Goal: Information Seeking & Learning: Learn about a topic

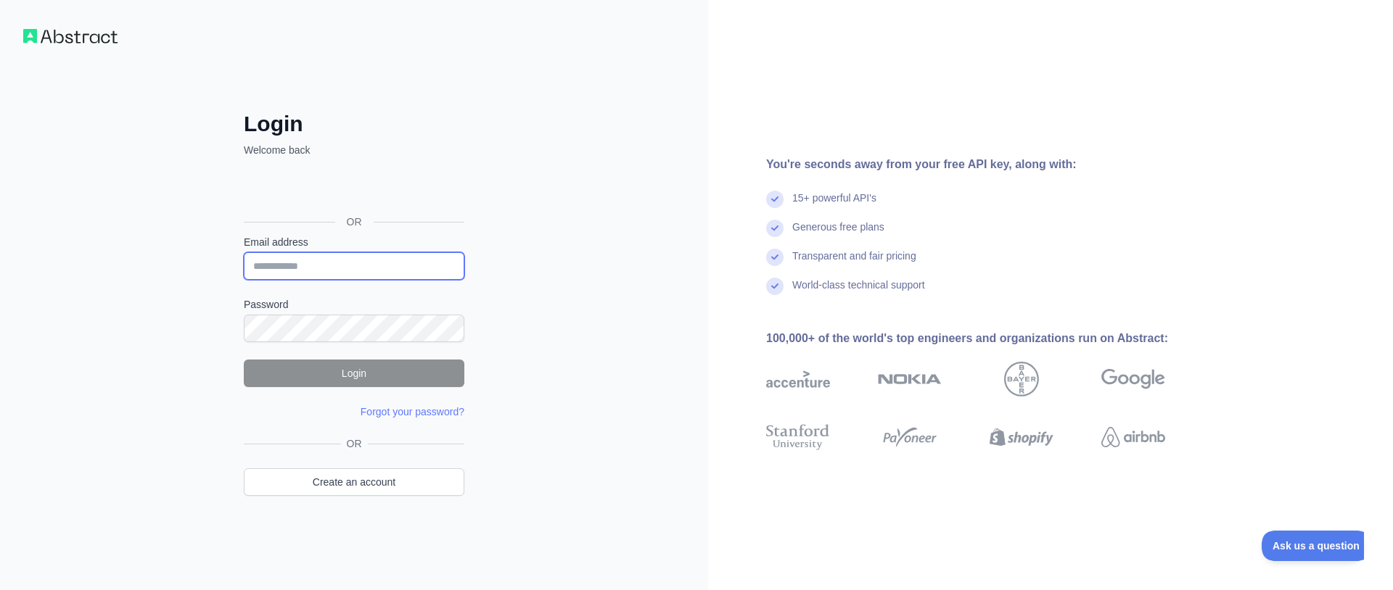
click at [327, 264] on input "Email address" at bounding box center [354, 266] width 220 height 28
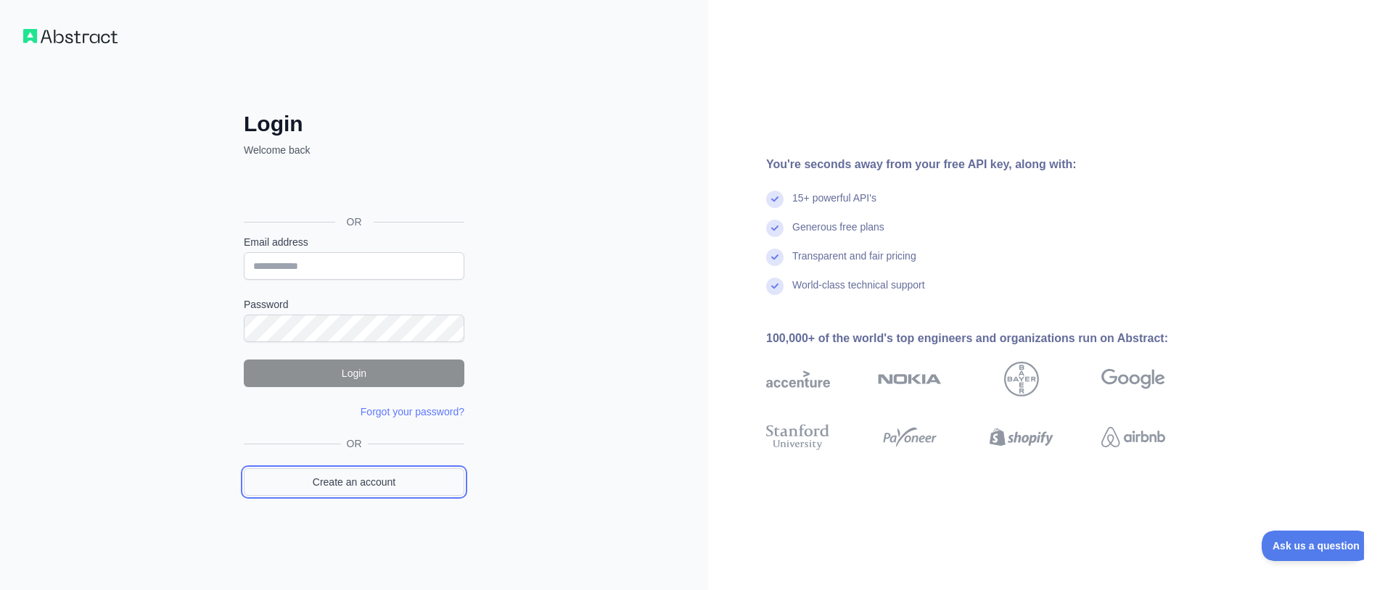
click at [329, 479] on link "Create an account" at bounding box center [354, 483] width 220 height 28
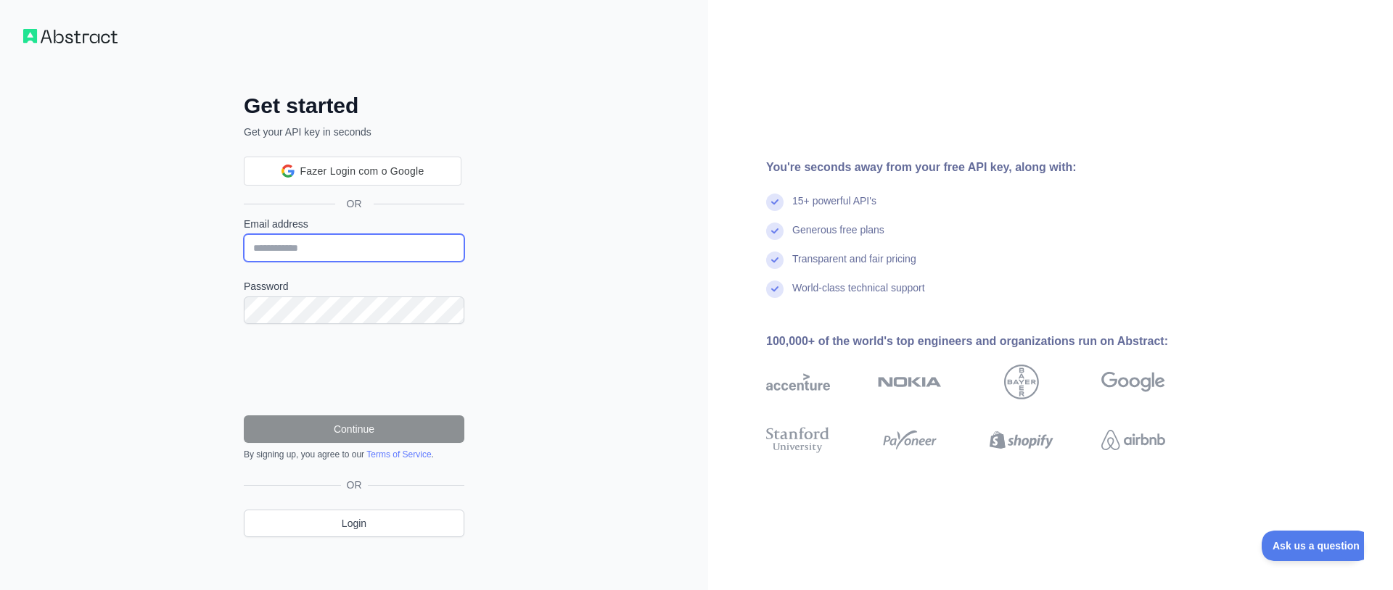
click at [302, 239] on input "Email address" at bounding box center [354, 248] width 220 height 28
type input "*"
click at [343, 239] on input "Email address" at bounding box center [354, 248] width 220 height 28
type input "**********"
click at [376, 166] on div "Fazer login com o Google. Abre em uma nova guia" at bounding box center [353, 171] width 218 height 32
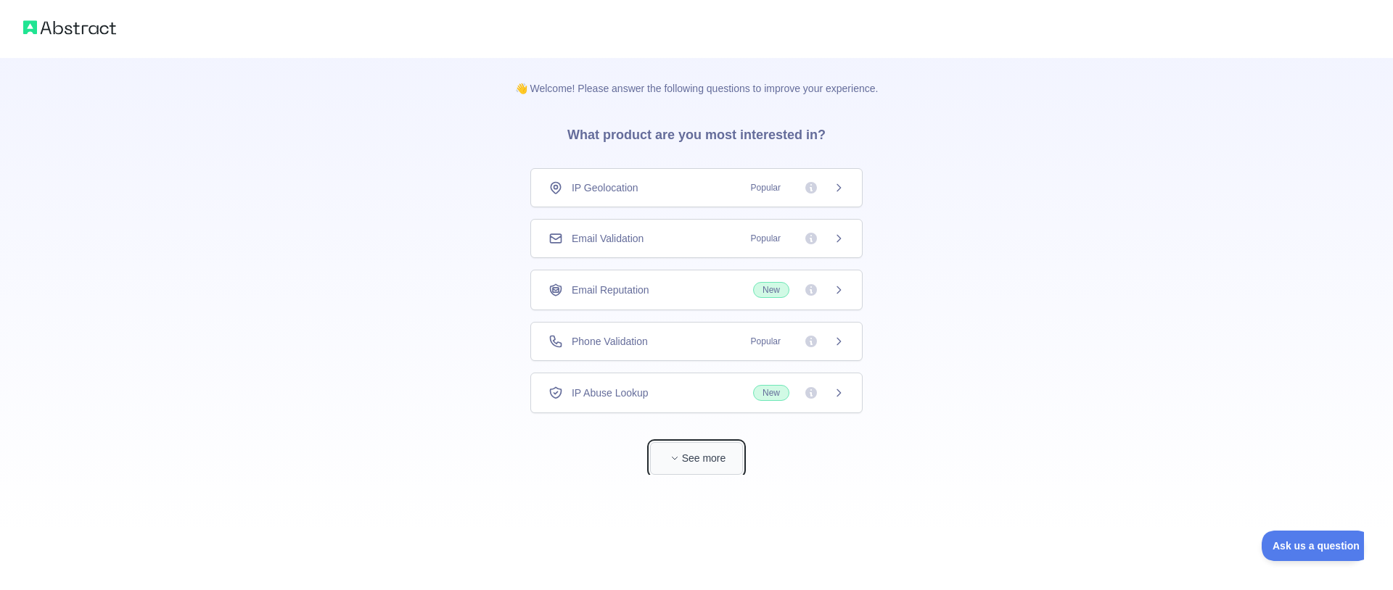
click at [675, 463] on icon "button" at bounding box center [674, 458] width 9 height 9
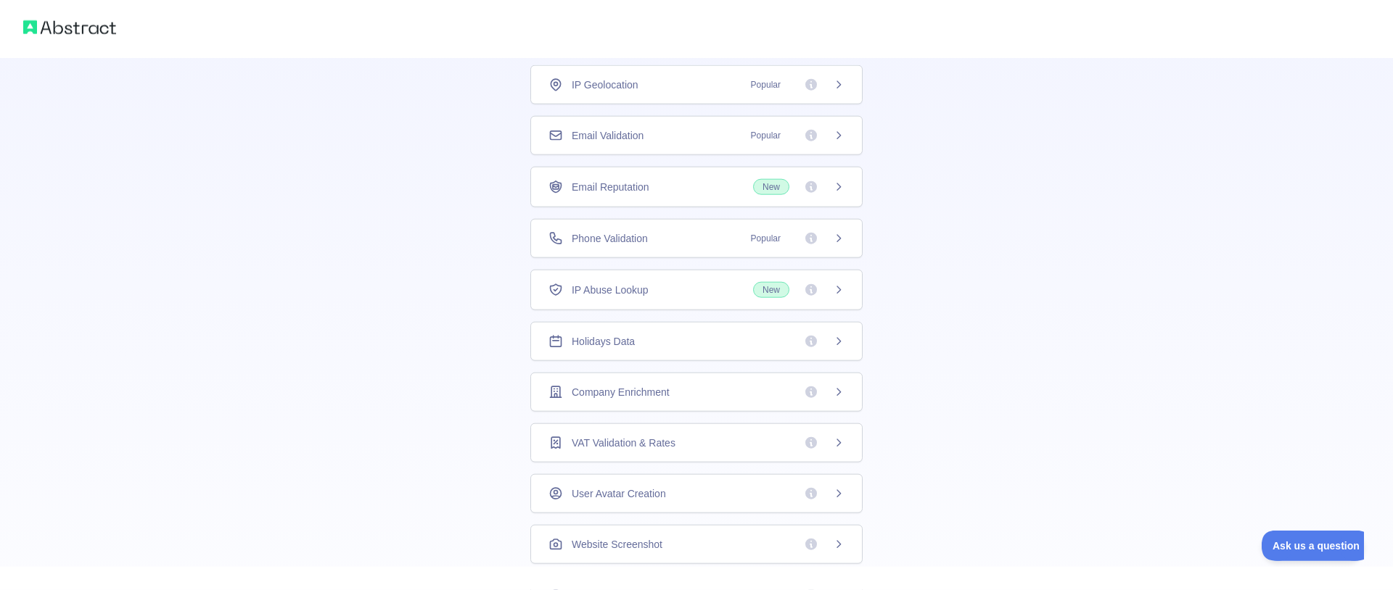
scroll to position [84, 0]
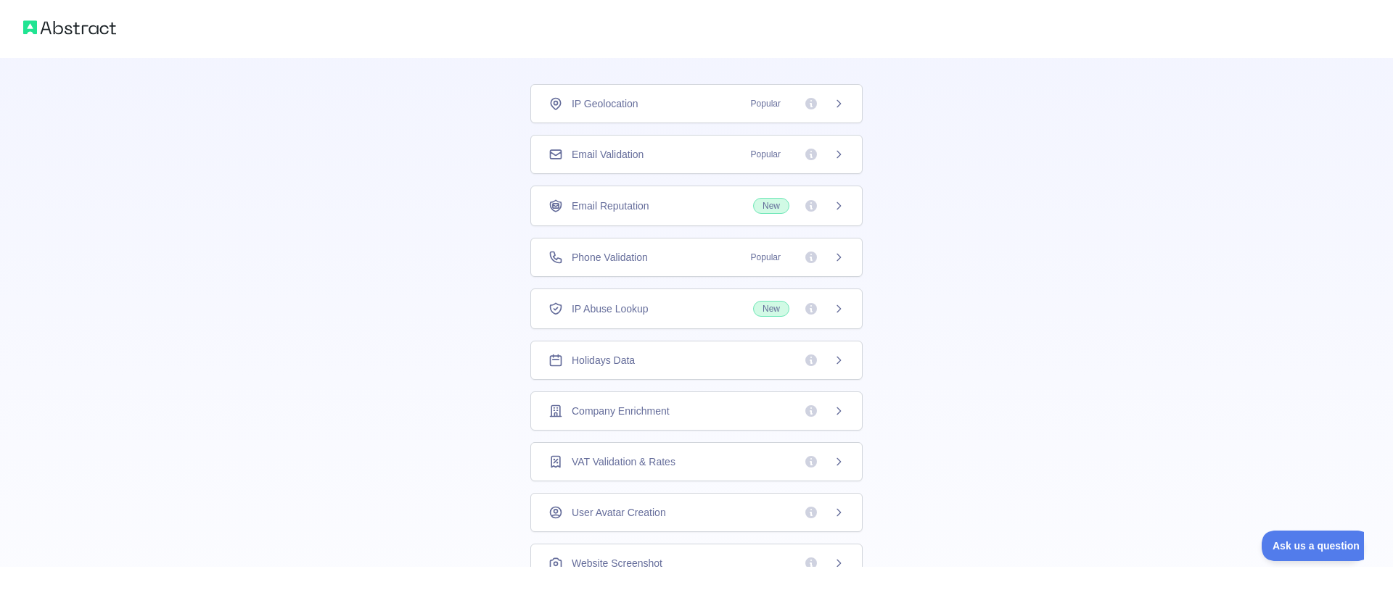
click at [692, 164] on div "Email Validation Popular" at bounding box center [696, 154] width 332 height 39
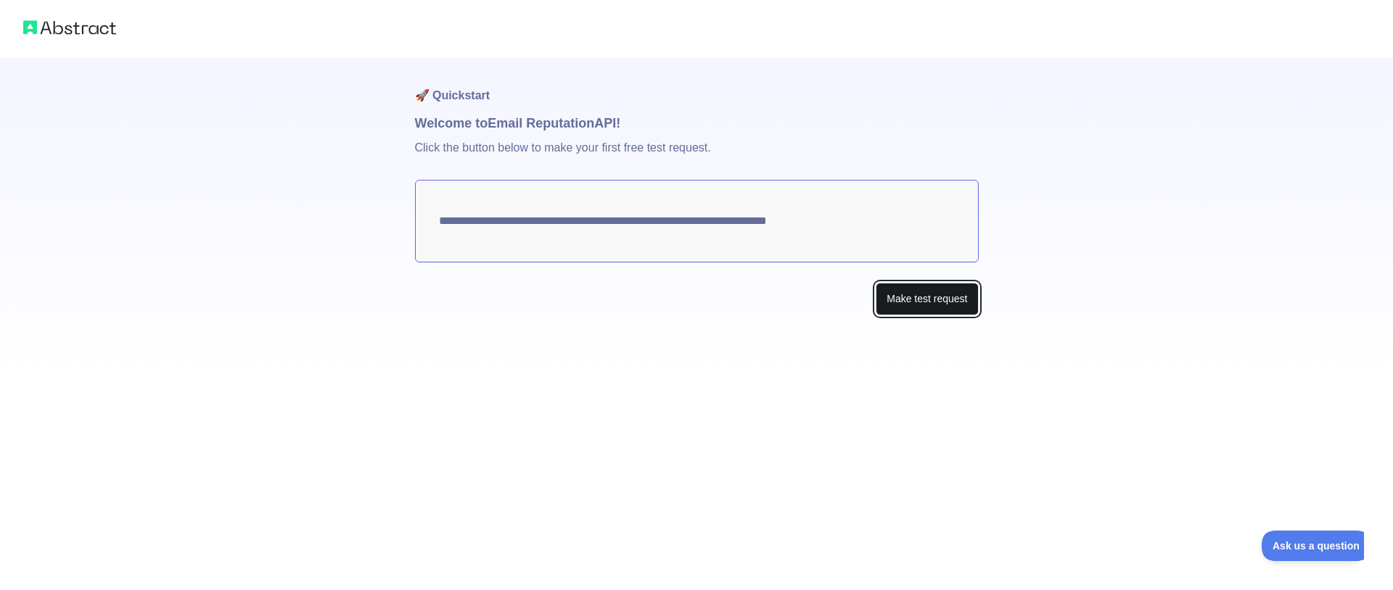
click at [902, 300] on button "Make test request" at bounding box center [926, 299] width 102 height 33
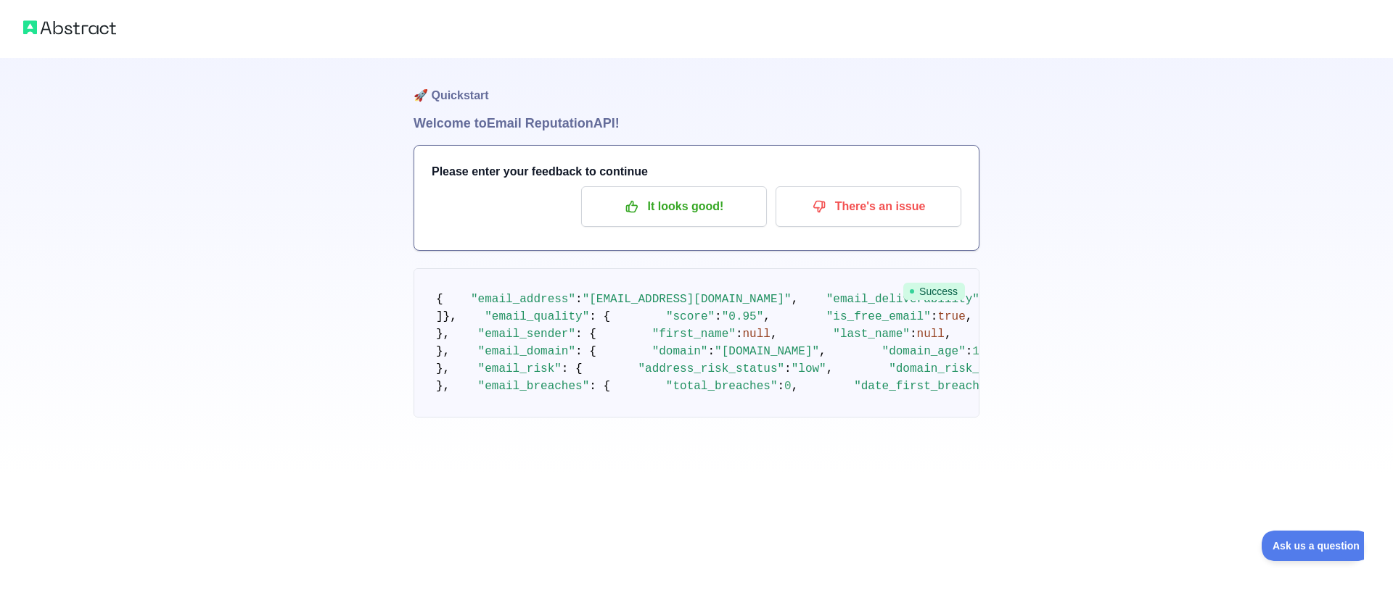
click at [71, 29] on img at bounding box center [69, 27] width 93 height 20
click at [336, 66] on div "🚀 Quickstart Welcome to Email Reputation API! Please enter your feedback to con…" at bounding box center [696, 238] width 1393 height 476
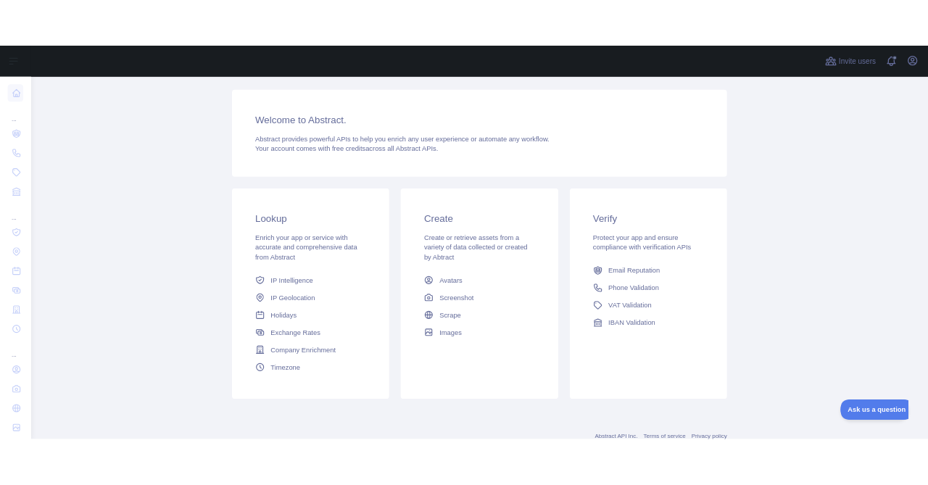
scroll to position [132, 0]
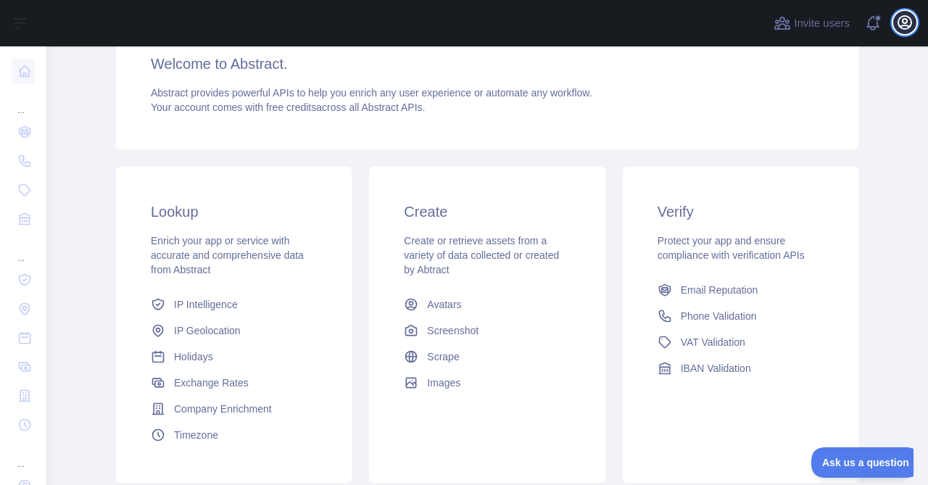
click at [908, 33] on button "Open user menu" at bounding box center [905, 22] width 23 height 23
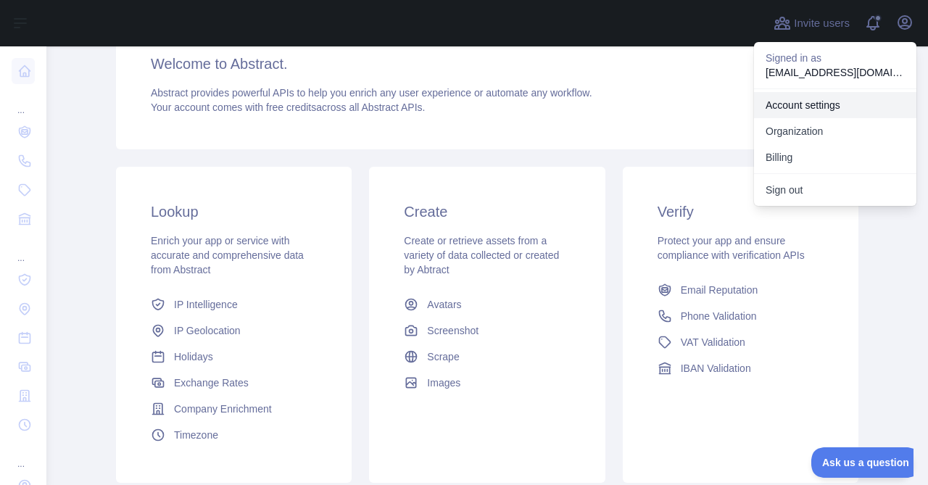
click at [844, 102] on link "Account settings" at bounding box center [835, 105] width 162 height 26
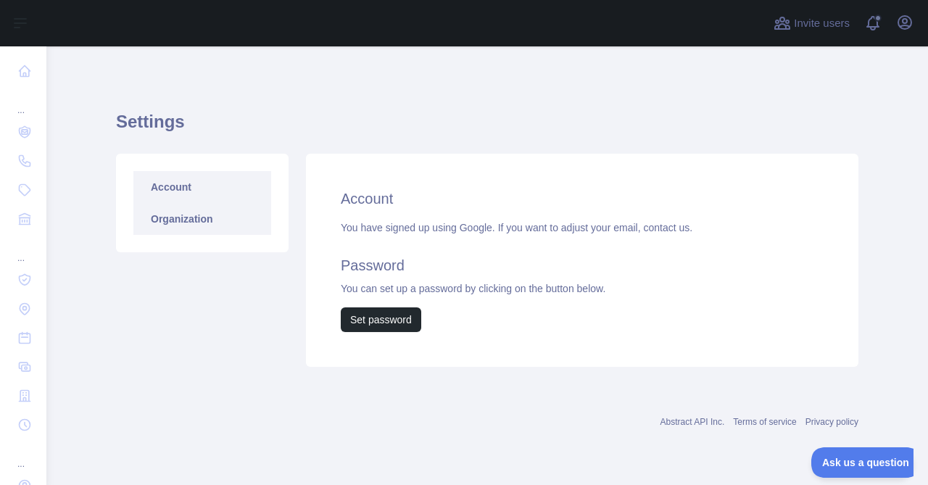
click at [199, 223] on link "Organization" at bounding box center [202, 219] width 138 height 32
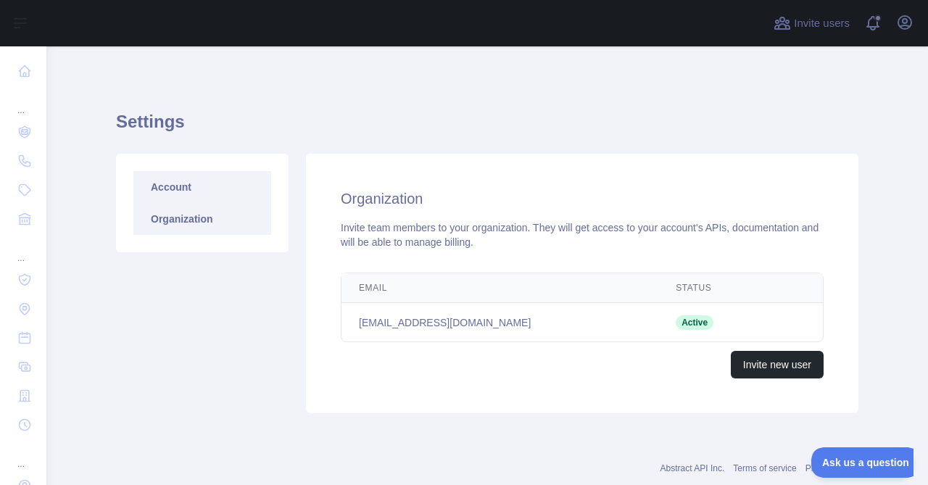
click at [187, 185] on link "Account" at bounding box center [202, 187] width 138 height 32
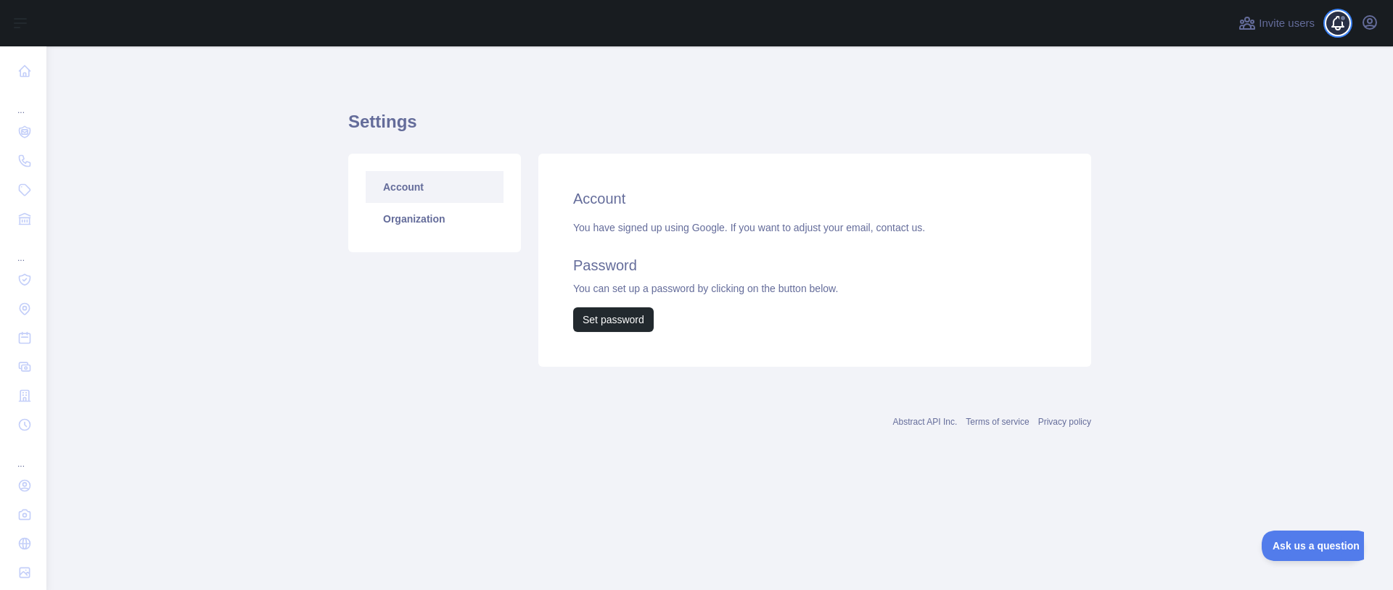
click at [1338, 25] on span at bounding box center [1343, 23] width 29 height 46
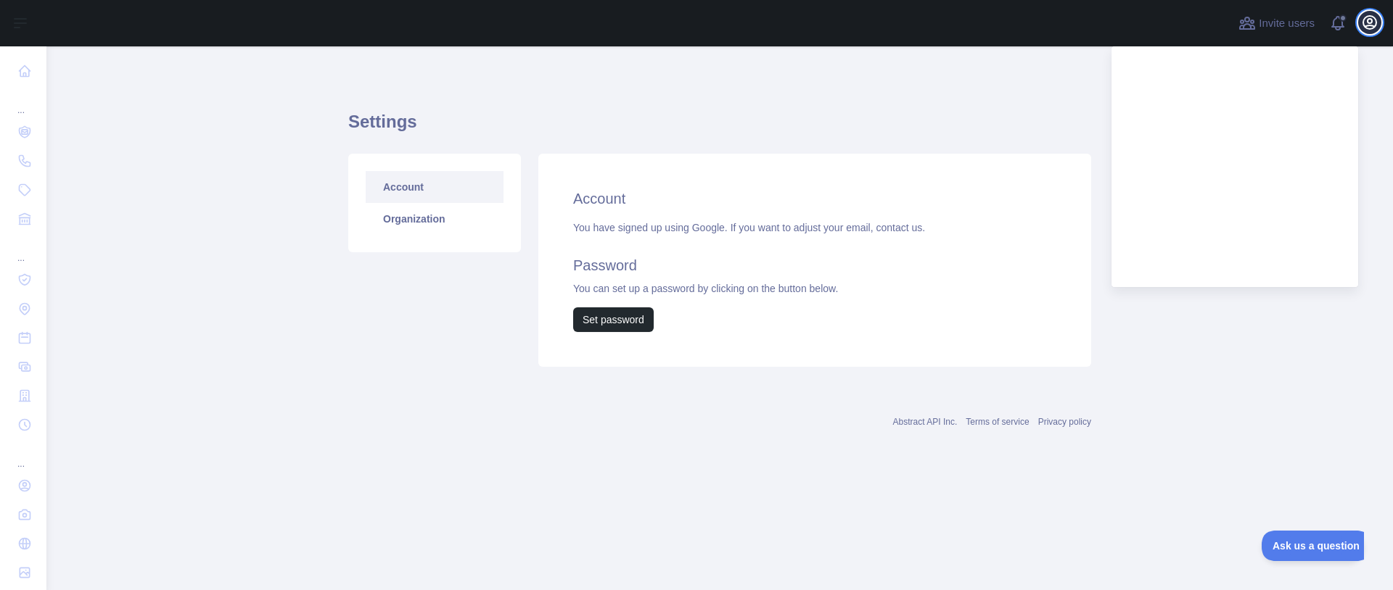
click at [1370, 23] on icon "button" at bounding box center [1369, 22] width 13 height 13
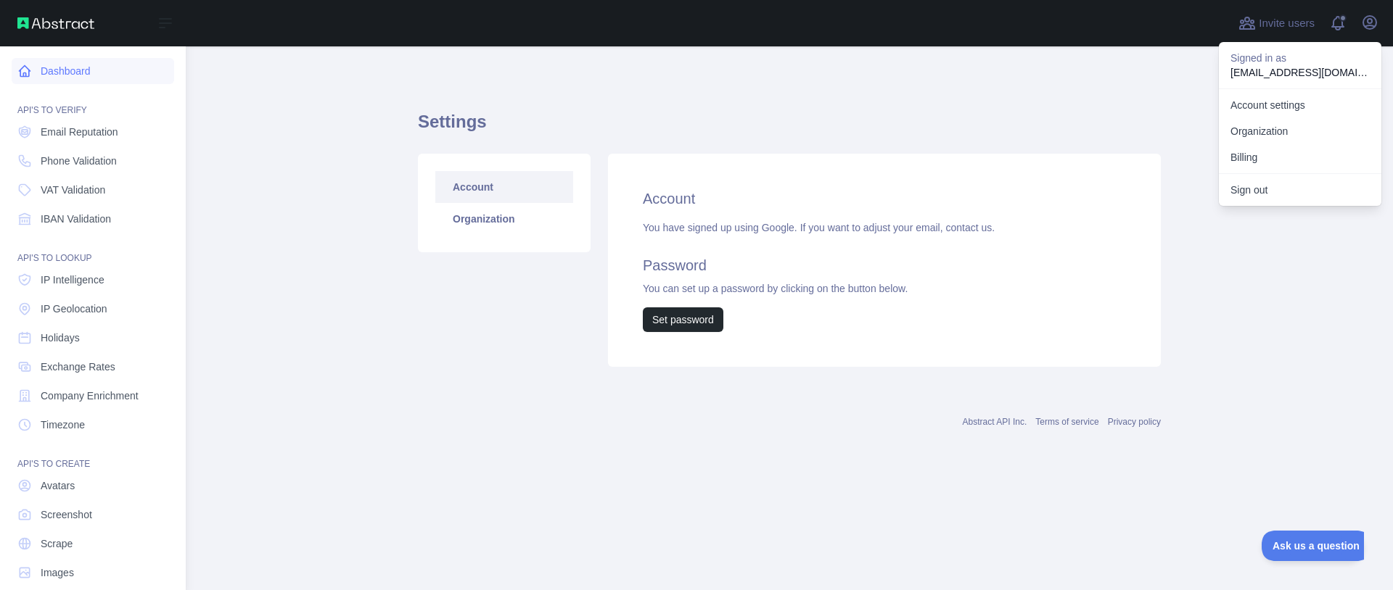
click at [76, 70] on link "Dashboard" at bounding box center [93, 71] width 162 height 26
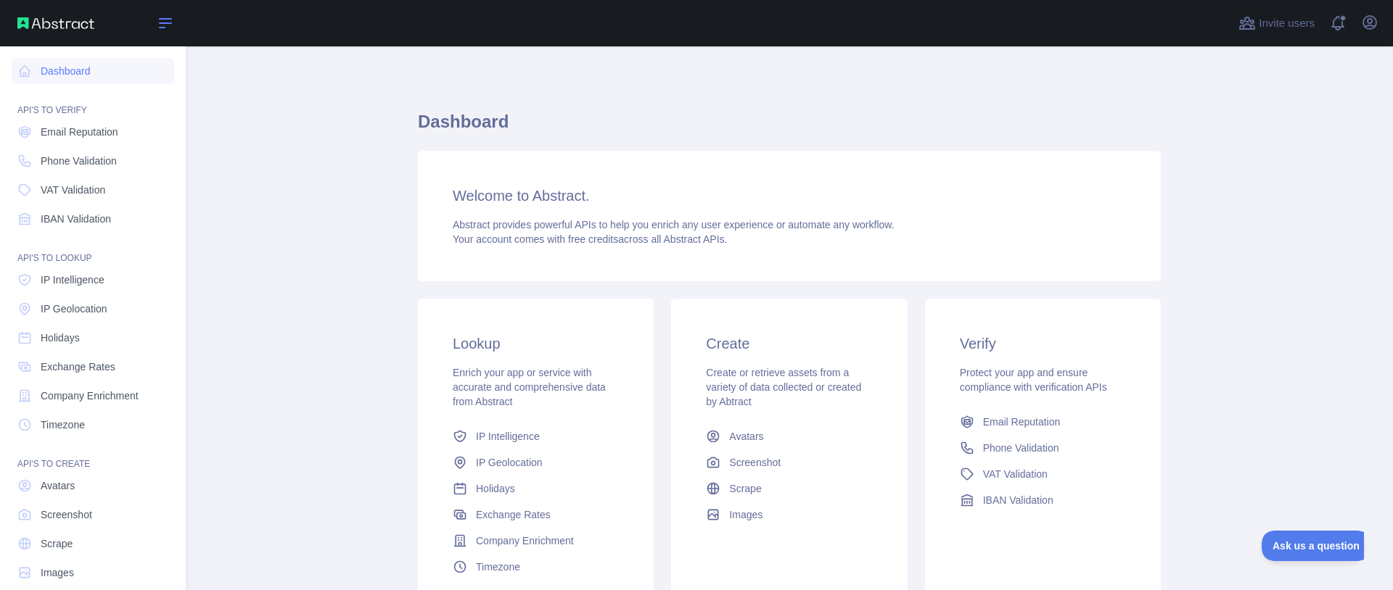
click at [170, 21] on icon at bounding box center [165, 23] width 17 height 17
click at [170, 14] on div "Open sidebar" at bounding box center [93, 23] width 186 height 46
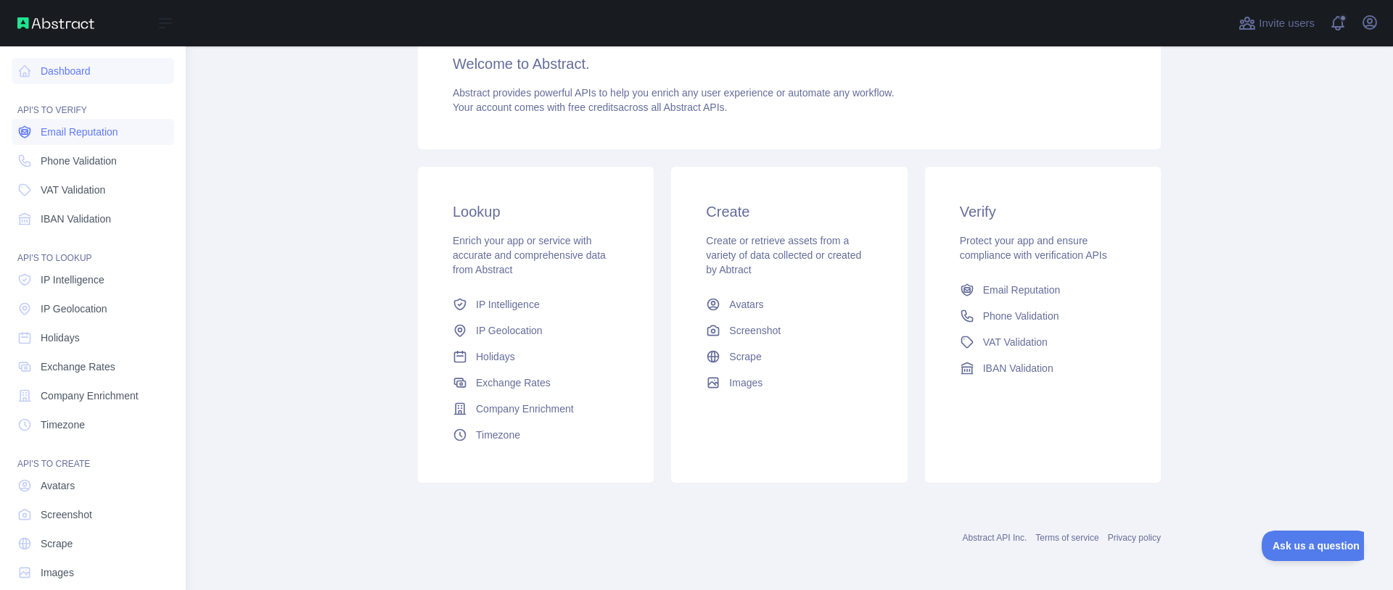
click at [121, 133] on link "Email Reputation" at bounding box center [93, 132] width 162 height 26
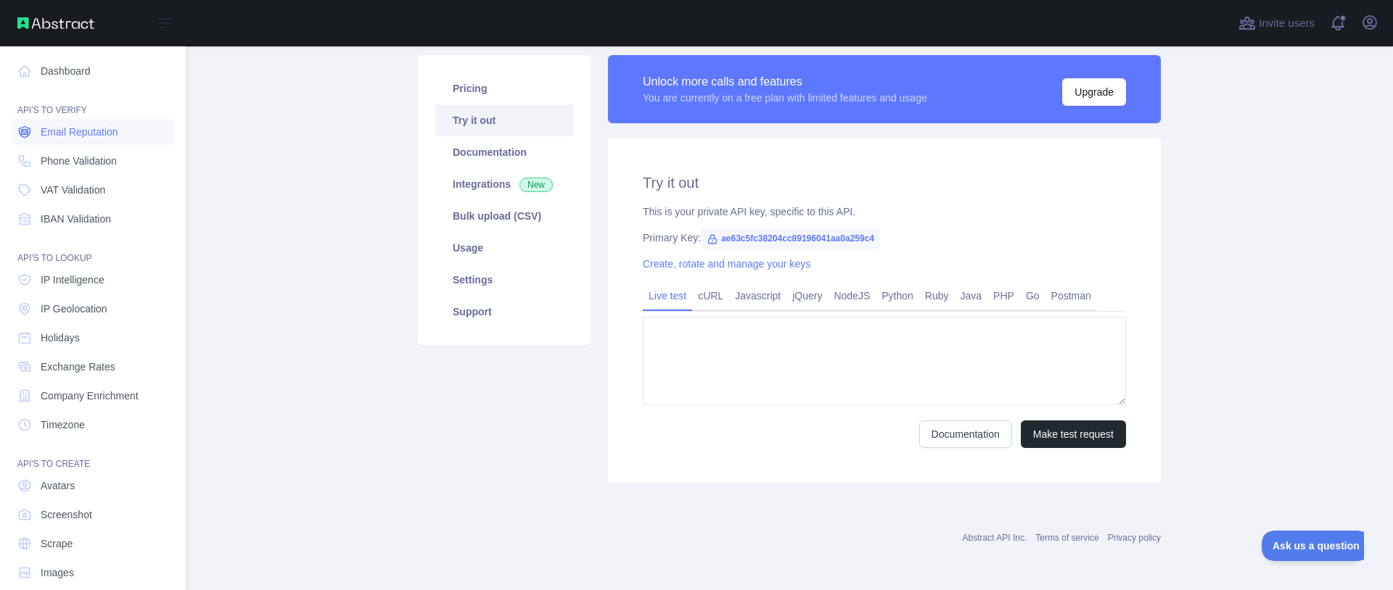
type textarea "**********"
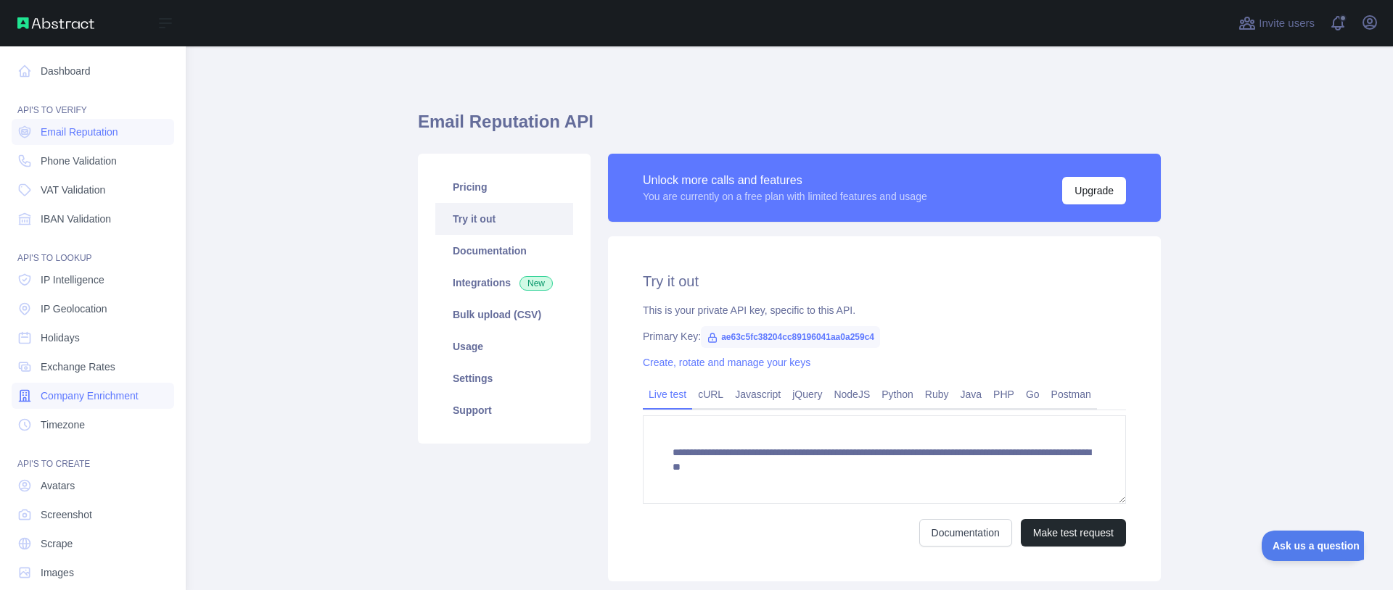
click at [124, 391] on span "Company Enrichment" at bounding box center [90, 396] width 98 height 15
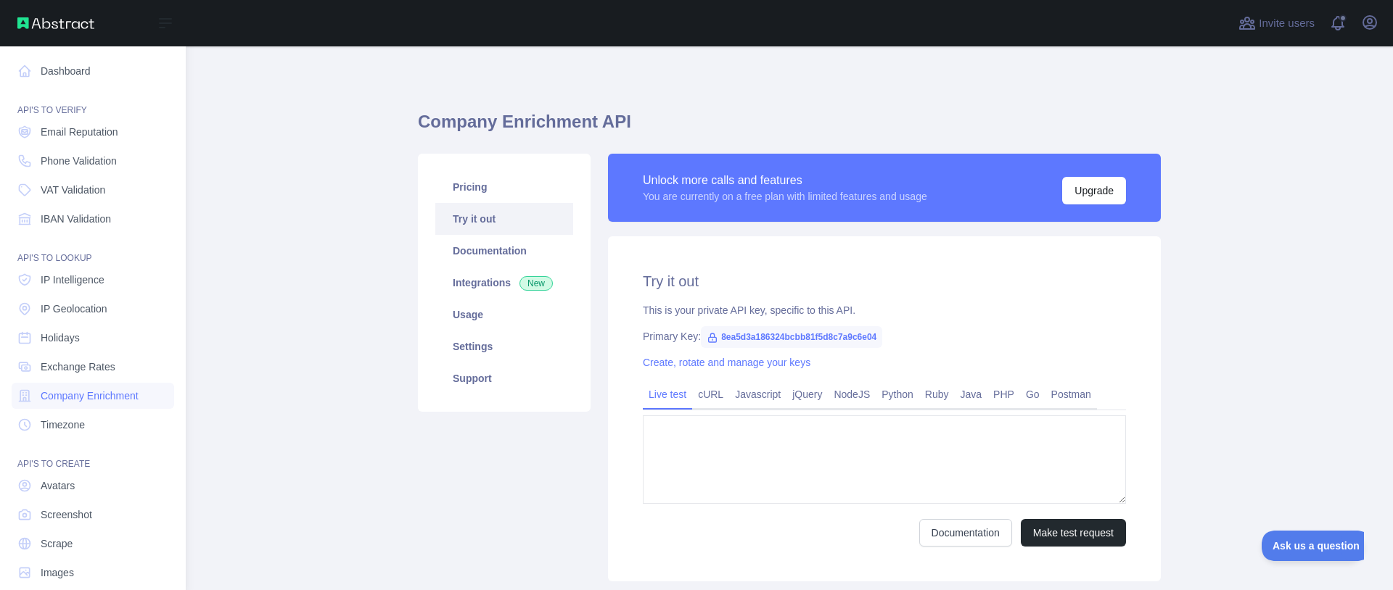
type textarea "**********"
click at [820, 334] on span "8ea5d3a186324bcbb81f5d8c7a9c6e04" at bounding box center [791, 337] width 181 height 22
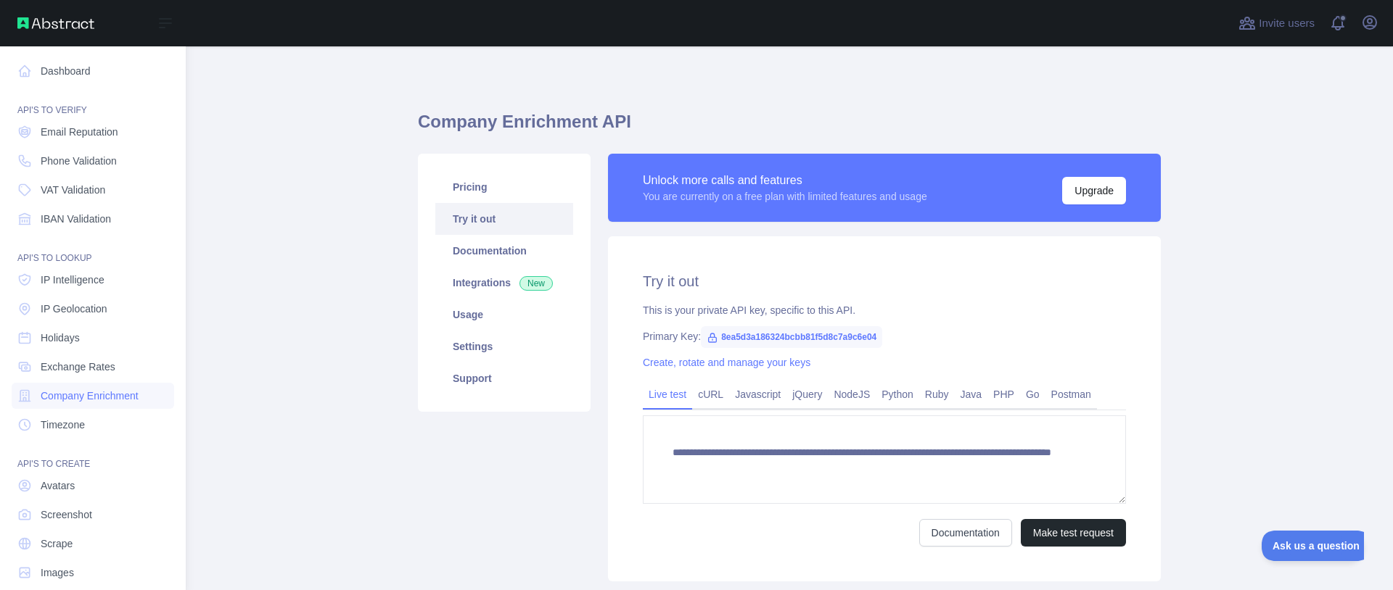
click at [812, 337] on span "8ea5d3a186324bcbb81f5d8c7a9c6e04" at bounding box center [791, 337] width 181 height 22
drag, startPoint x: 720, startPoint y: 334, endPoint x: 875, endPoint y: 337, distance: 155.2
click at [875, 337] on span "8ea5d3a186324bcbb81f5d8c7a9c6e04" at bounding box center [791, 337] width 181 height 22
copy span "8ea5d3a186324bcbb81f5d8c7a9c6e04"
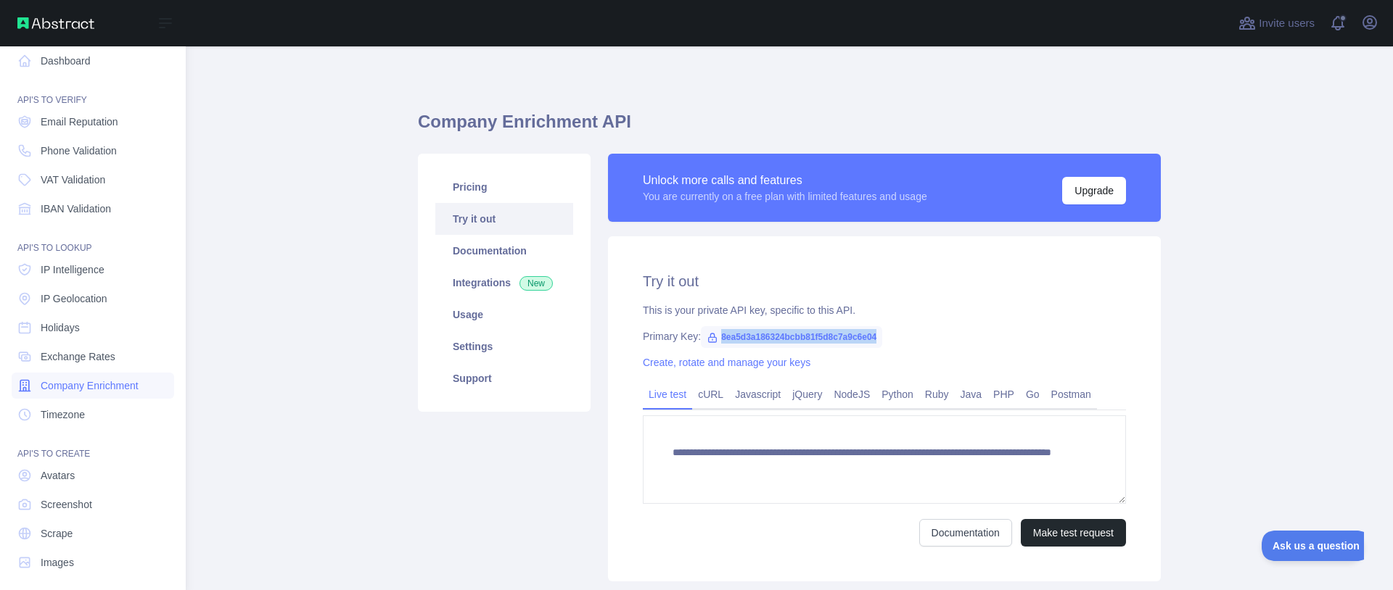
scroll to position [19, 0]
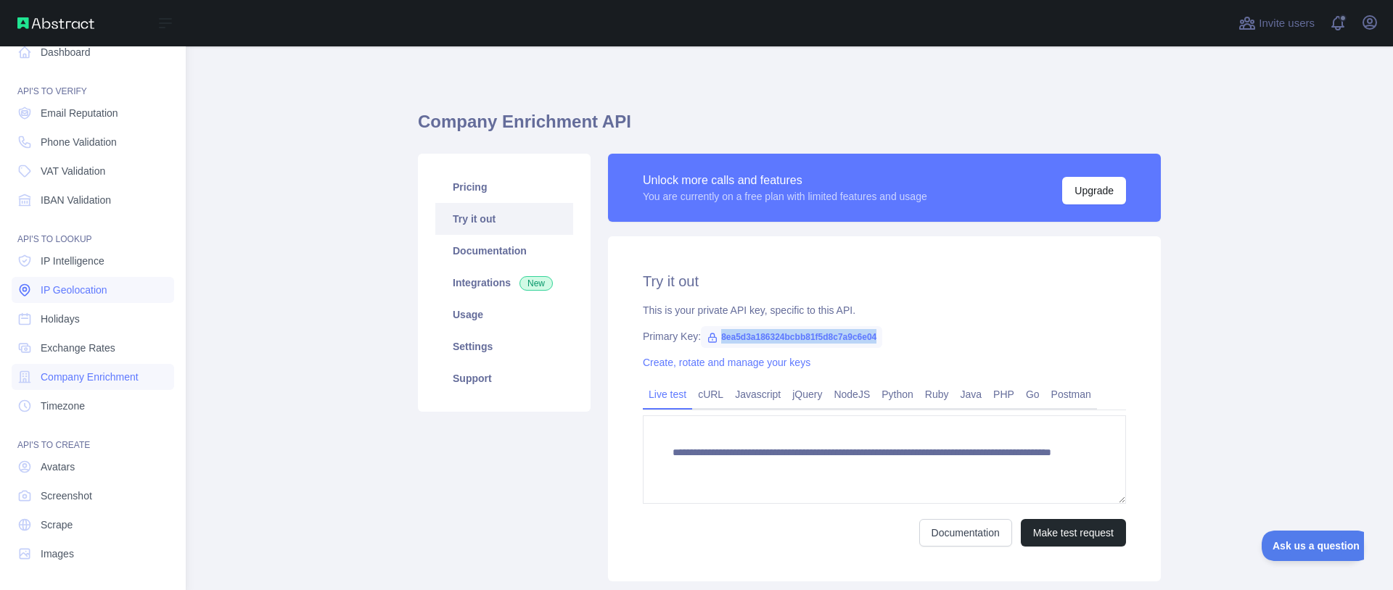
click at [86, 286] on span "IP Geolocation" at bounding box center [74, 290] width 67 height 15
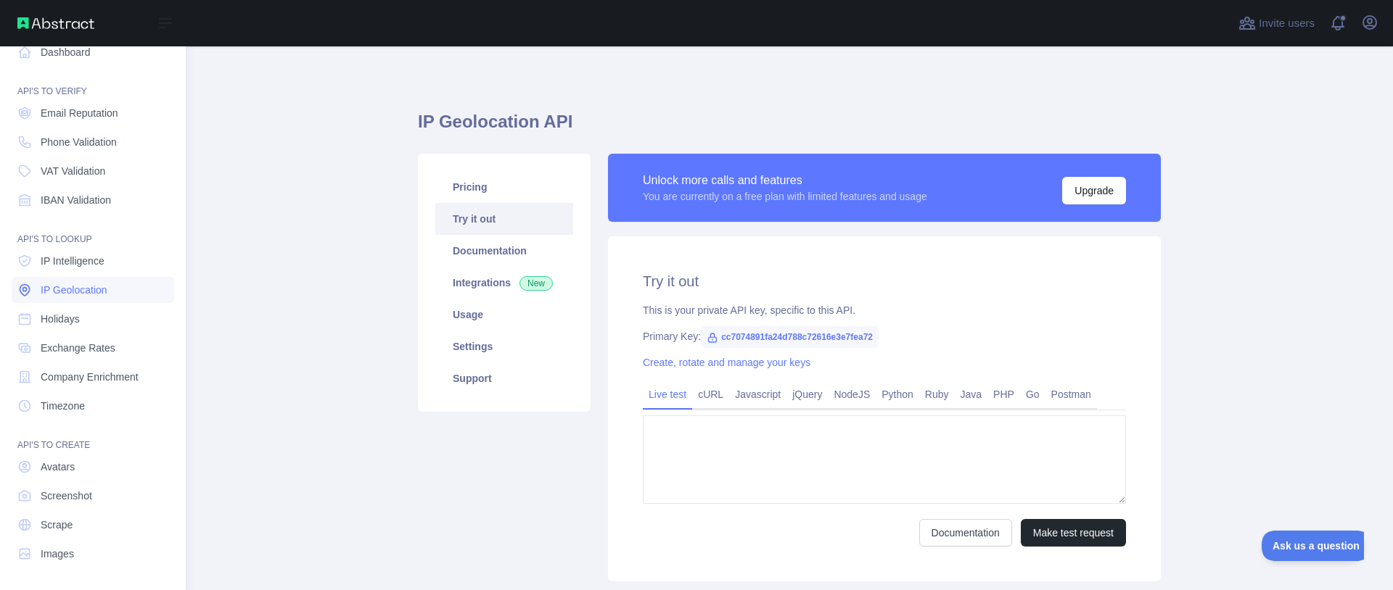
type textarea "**********"
click at [784, 337] on span "cc7074891fa24d788c72616e3e7fea72" at bounding box center [790, 337] width 178 height 22
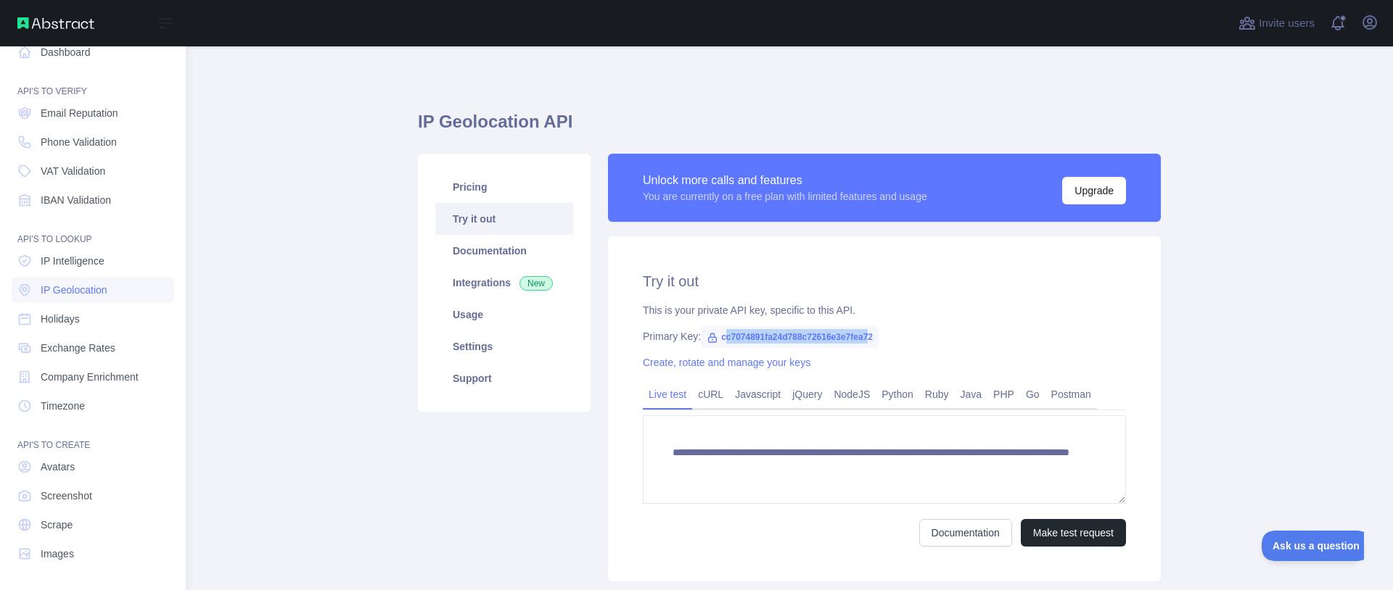
drag, startPoint x: 722, startPoint y: 337, endPoint x: 865, endPoint y: 331, distance: 143.7
click at [865, 331] on span "cc7074891fa24d788c72616e3e7fea72" at bounding box center [790, 337] width 178 height 22
drag, startPoint x: 730, startPoint y: 343, endPoint x: 716, endPoint y: 343, distance: 13.8
click at [729, 343] on span "cc7074891fa24d788c72616e3e7fea72" at bounding box center [790, 337] width 178 height 22
drag, startPoint x: 720, startPoint y: 334, endPoint x: 871, endPoint y: 334, distance: 150.9
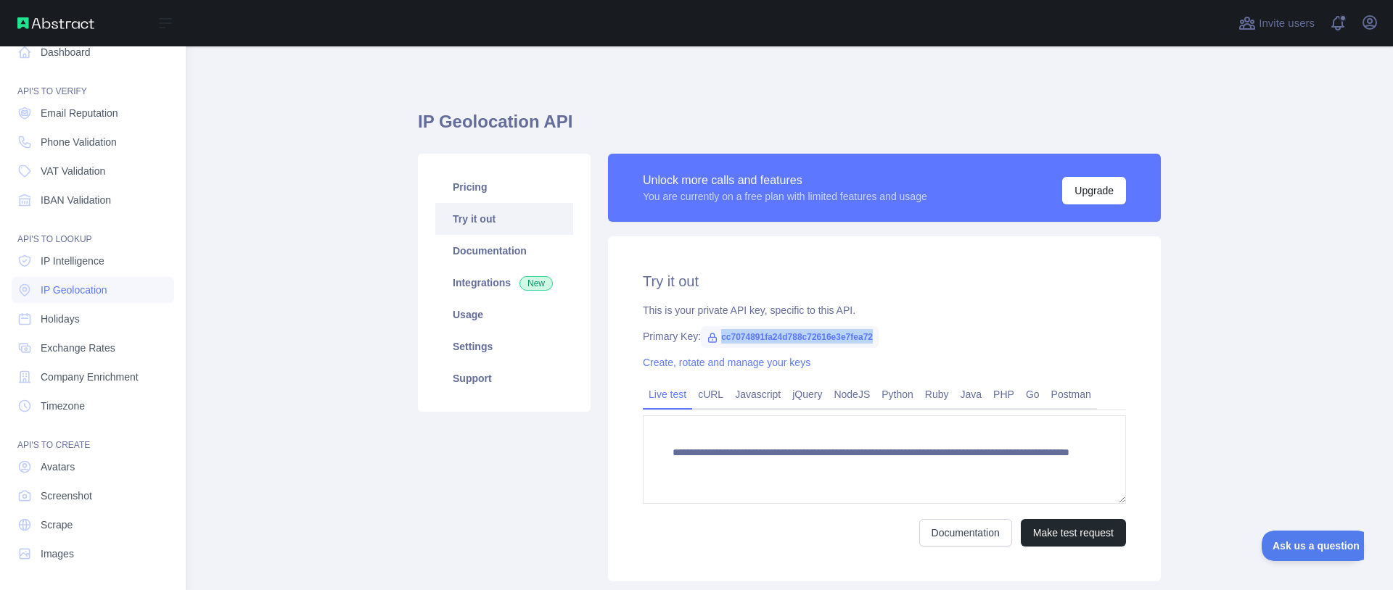
click at [871, 334] on span "cc7074891fa24d788c72616e3e7fea72" at bounding box center [790, 337] width 178 height 22
copy span "cc7074891fa24d788c72616e3e7fea72"
click at [94, 144] on span "Phone Validation" at bounding box center [79, 142] width 76 height 15
drag, startPoint x: 720, startPoint y: 334, endPoint x: 875, endPoint y: 334, distance: 154.5
click at [875, 334] on span "c0e2fe6b8033458aa38c13e073140a47" at bounding box center [791, 337] width 180 height 22
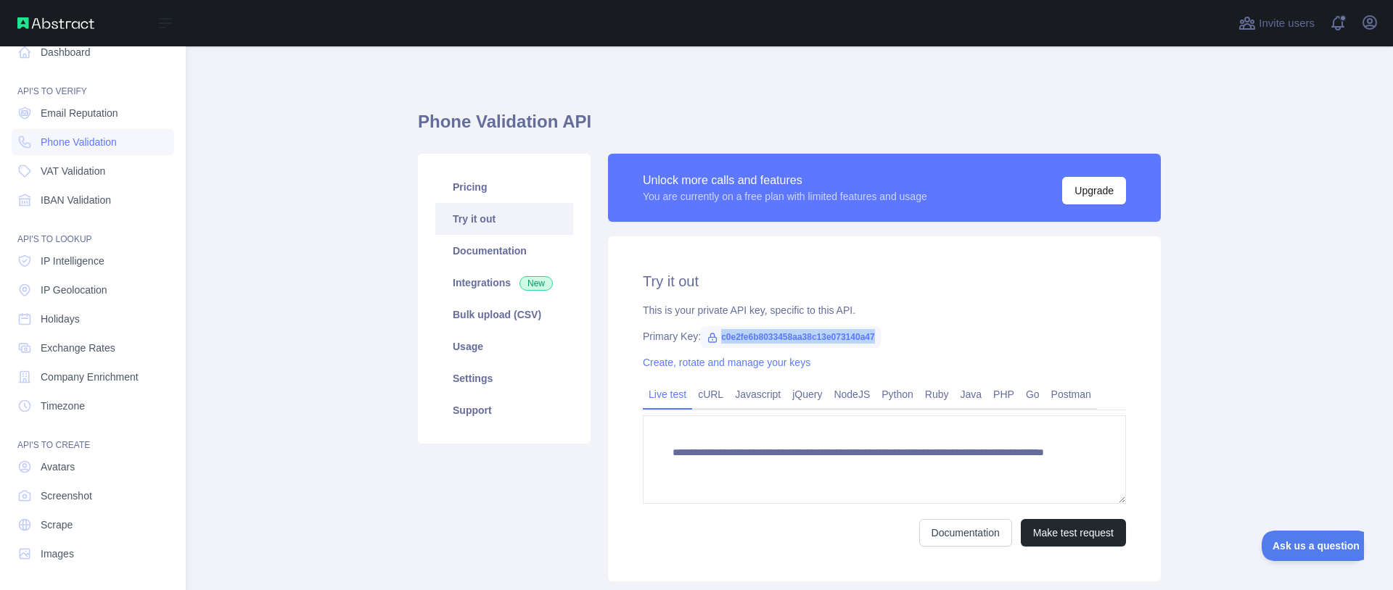
copy span "c0e2fe6b8033458aa38c13e073140a47"
